Goal: Register for event/course

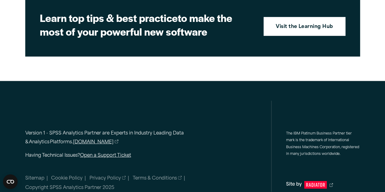
scroll to position [964, 0]
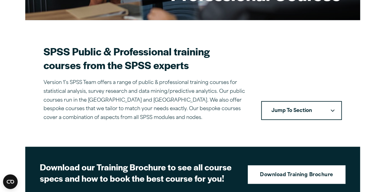
click at [305, 110] on button "Jump To Section" at bounding box center [301, 110] width 81 height 19
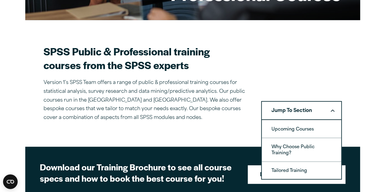
click at [242, 110] on p "Version 1’s SPSS Team offers a range of public & professional training courses …" at bounding box center [145, 101] width 203 height 44
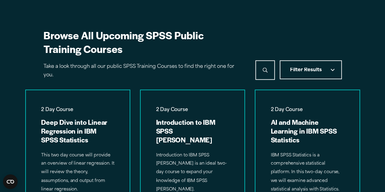
scroll to position [389, 0]
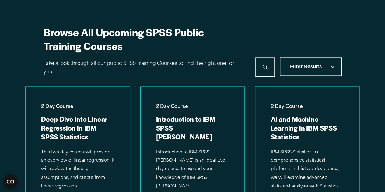
click at [306, 62] on button "Filter Results" at bounding box center [311, 66] width 62 height 19
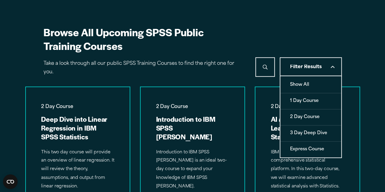
click at [314, 147] on button "Express Course" at bounding box center [310, 150] width 61 height 16
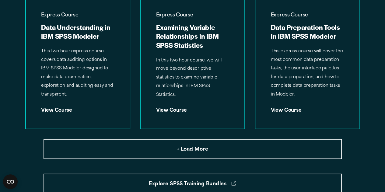
scroll to position [795, 0]
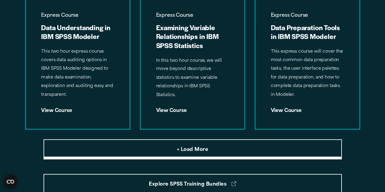
click at [208, 150] on button "+ Load More" at bounding box center [193, 149] width 298 height 20
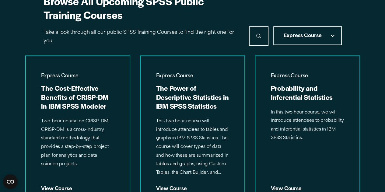
scroll to position [420, 0]
